Goal: Task Accomplishment & Management: Manage account settings

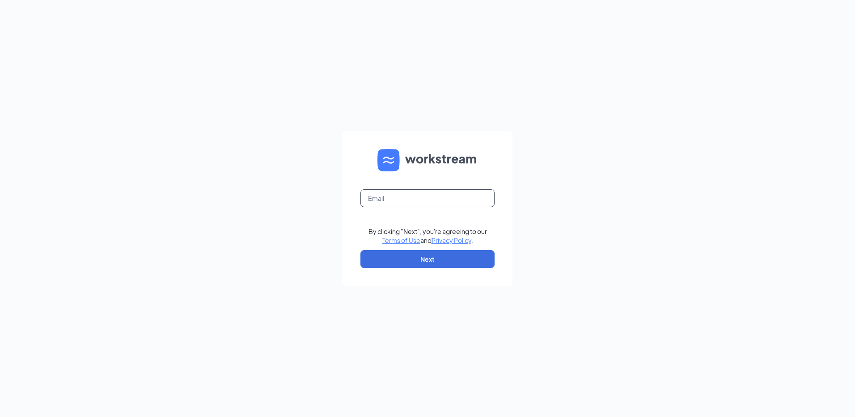
click at [459, 189] on input "text" at bounding box center [428, 198] width 134 height 18
type input "e"
type input "r"
type input "s"
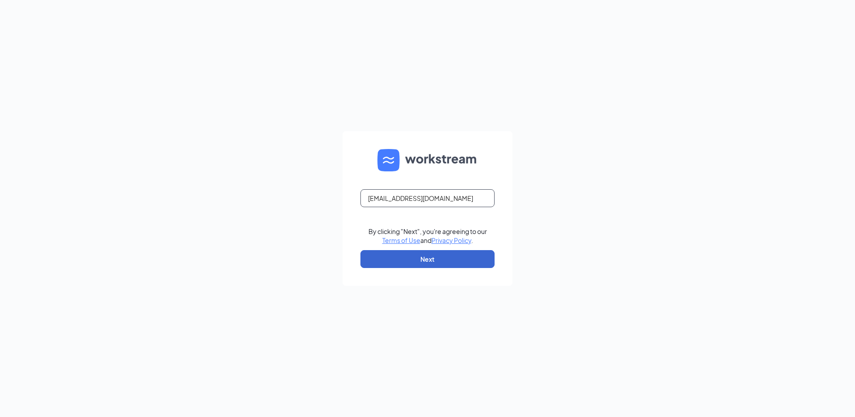
type input "rs037050@tacobell.com"
click at [472, 263] on button "Next" at bounding box center [428, 259] width 134 height 18
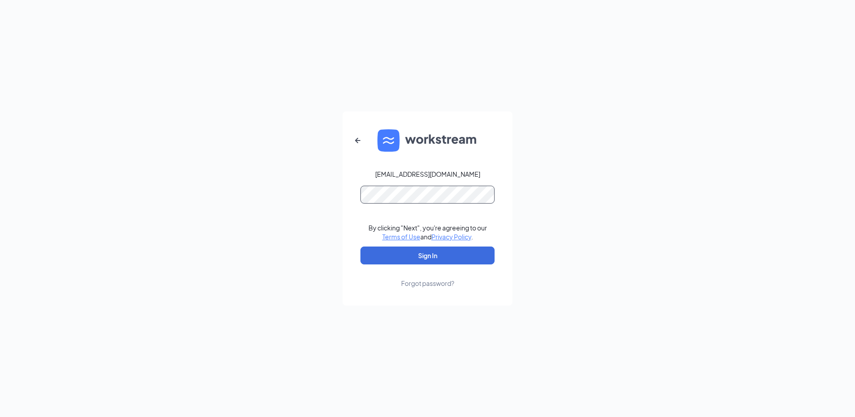
click at [361, 247] on button "Sign In" at bounding box center [428, 256] width 134 height 18
click at [465, 251] on button "Sign In" at bounding box center [428, 256] width 134 height 18
click at [361, 247] on button "Sign In" at bounding box center [428, 256] width 134 height 18
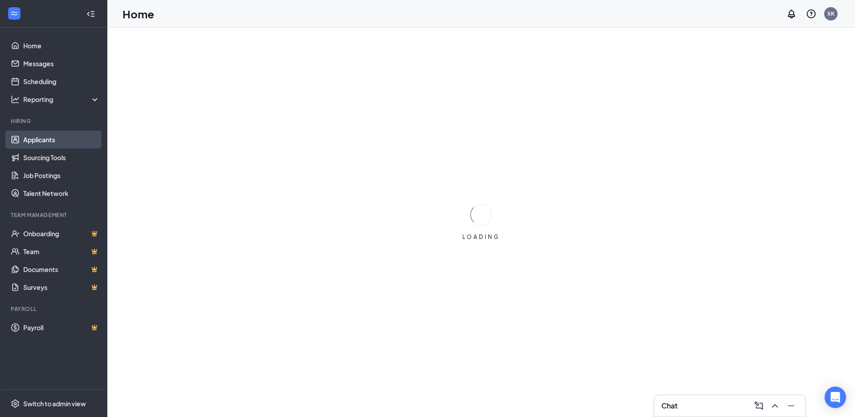
click at [62, 140] on link "Applicants" at bounding box center [61, 140] width 77 height 18
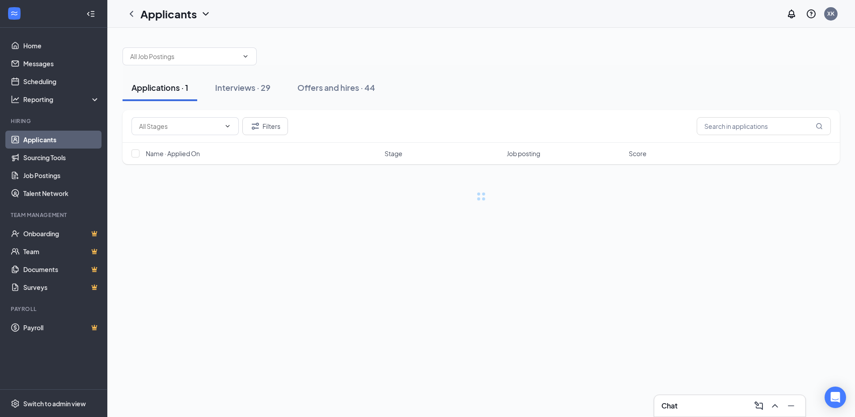
click at [707, 407] on div "Chat" at bounding box center [730, 406] width 137 height 14
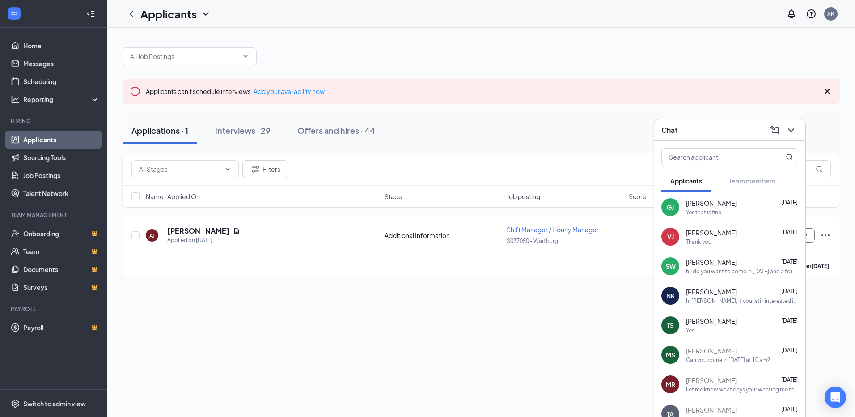
click at [707, 131] on div "Chat" at bounding box center [730, 130] width 137 height 14
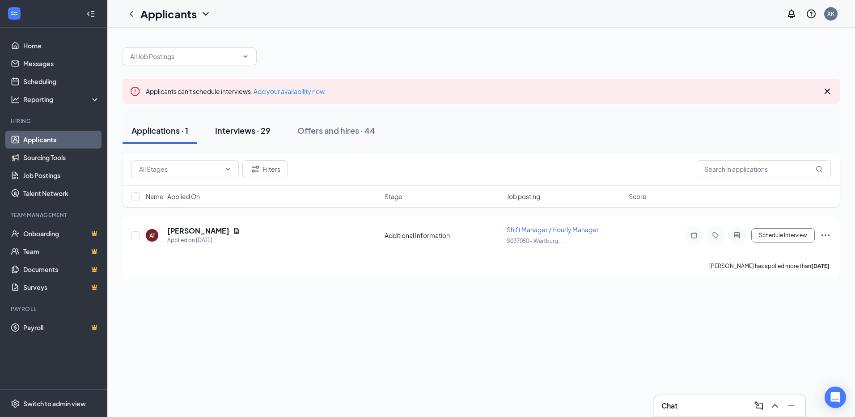
click at [264, 136] on button "Interviews · 29" at bounding box center [242, 130] width 73 height 27
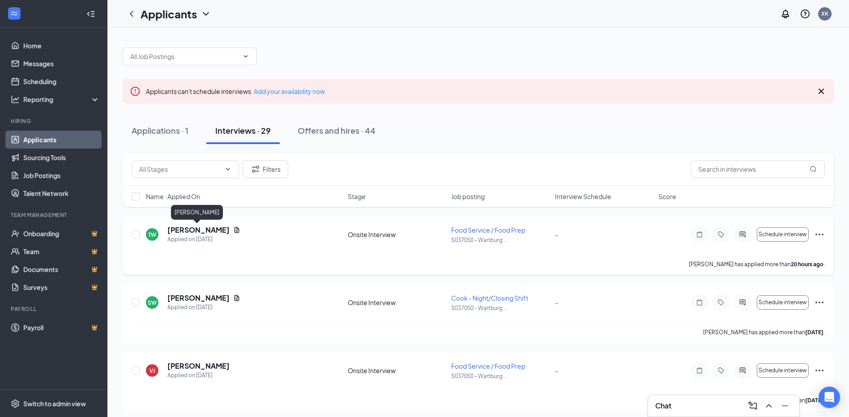
click at [203, 230] on h5 "[PERSON_NAME]" at bounding box center [198, 230] width 62 height 10
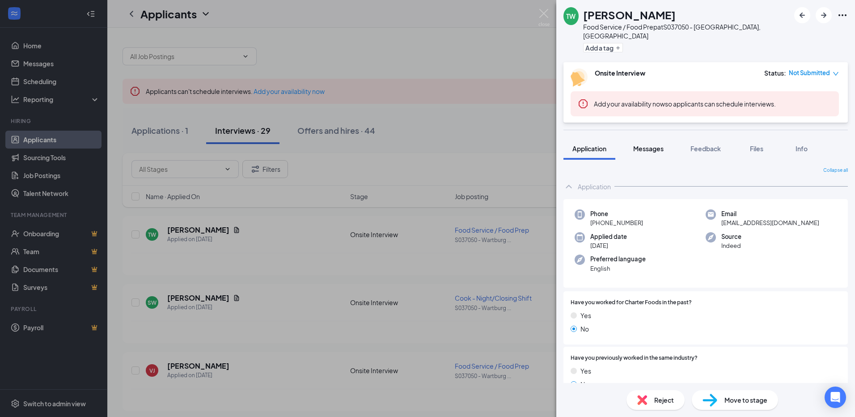
click at [639, 145] on button "Messages" at bounding box center [649, 148] width 48 height 22
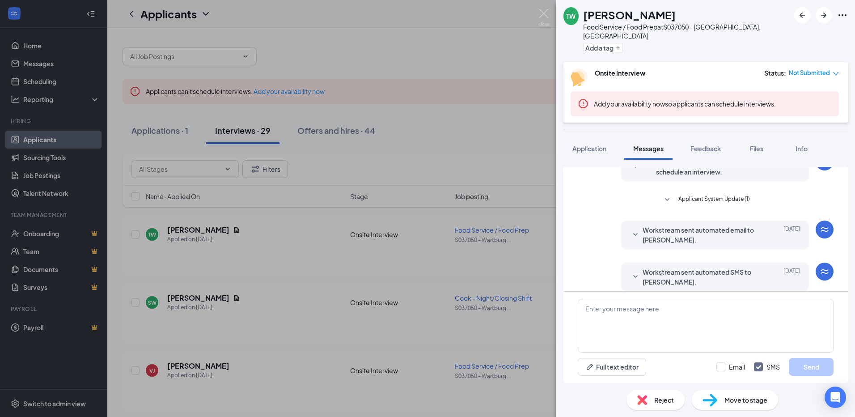
scroll to position [103, 0]
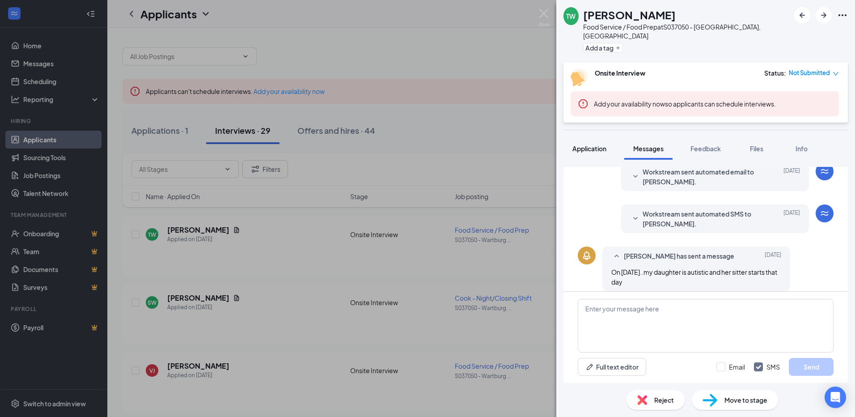
click at [579, 137] on button "Application" at bounding box center [590, 148] width 52 height 22
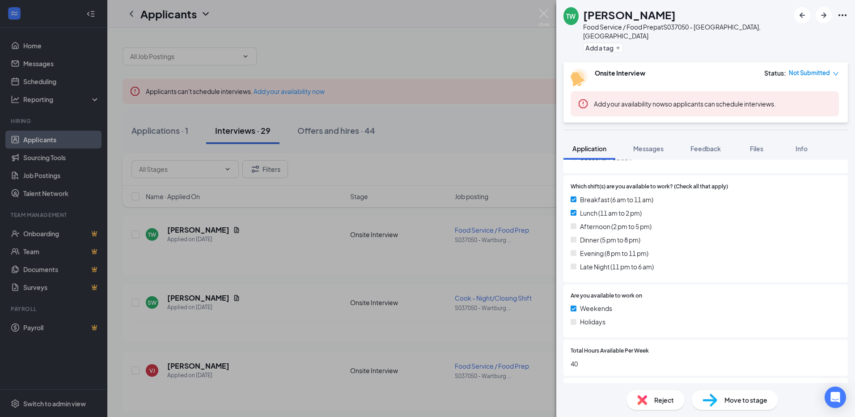
scroll to position [390, 0]
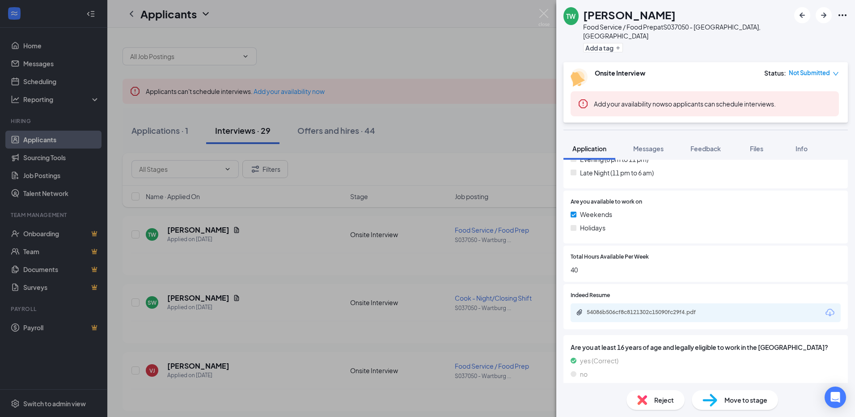
click at [638, 308] on div "54086b506cf8c8121302c15090fc29f4.pdf" at bounding box center [706, 312] width 270 height 19
click at [639, 309] on div "54086b506cf8c8121302c15090fc29f4.pdf" at bounding box center [649, 312] width 125 height 7
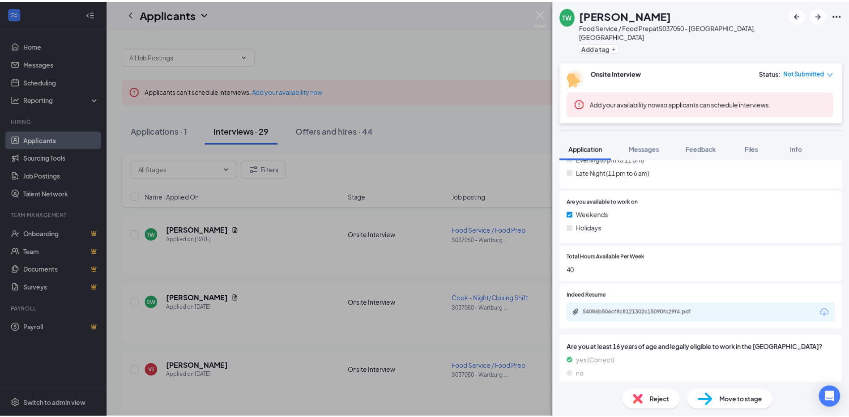
scroll to position [386, 0]
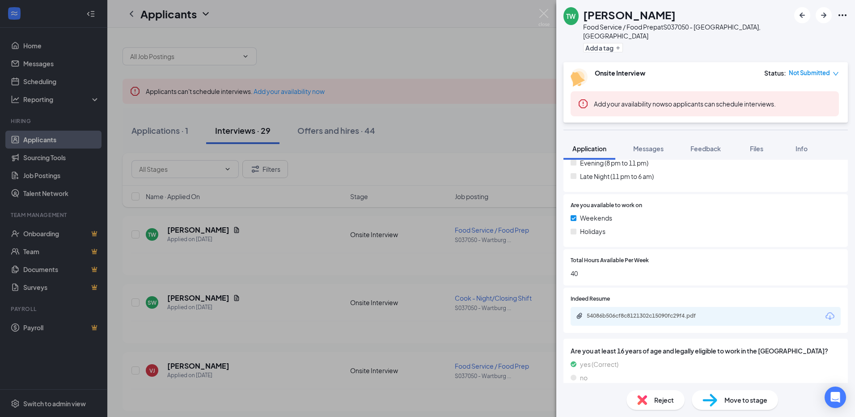
click at [537, 15] on div "TW [PERSON_NAME] Food Service / Food Prep at S037050 - Wartburg, [GEOGRAPHIC_DA…" at bounding box center [427, 208] width 855 height 417
